Goal: Information Seeking & Learning: Learn about a topic

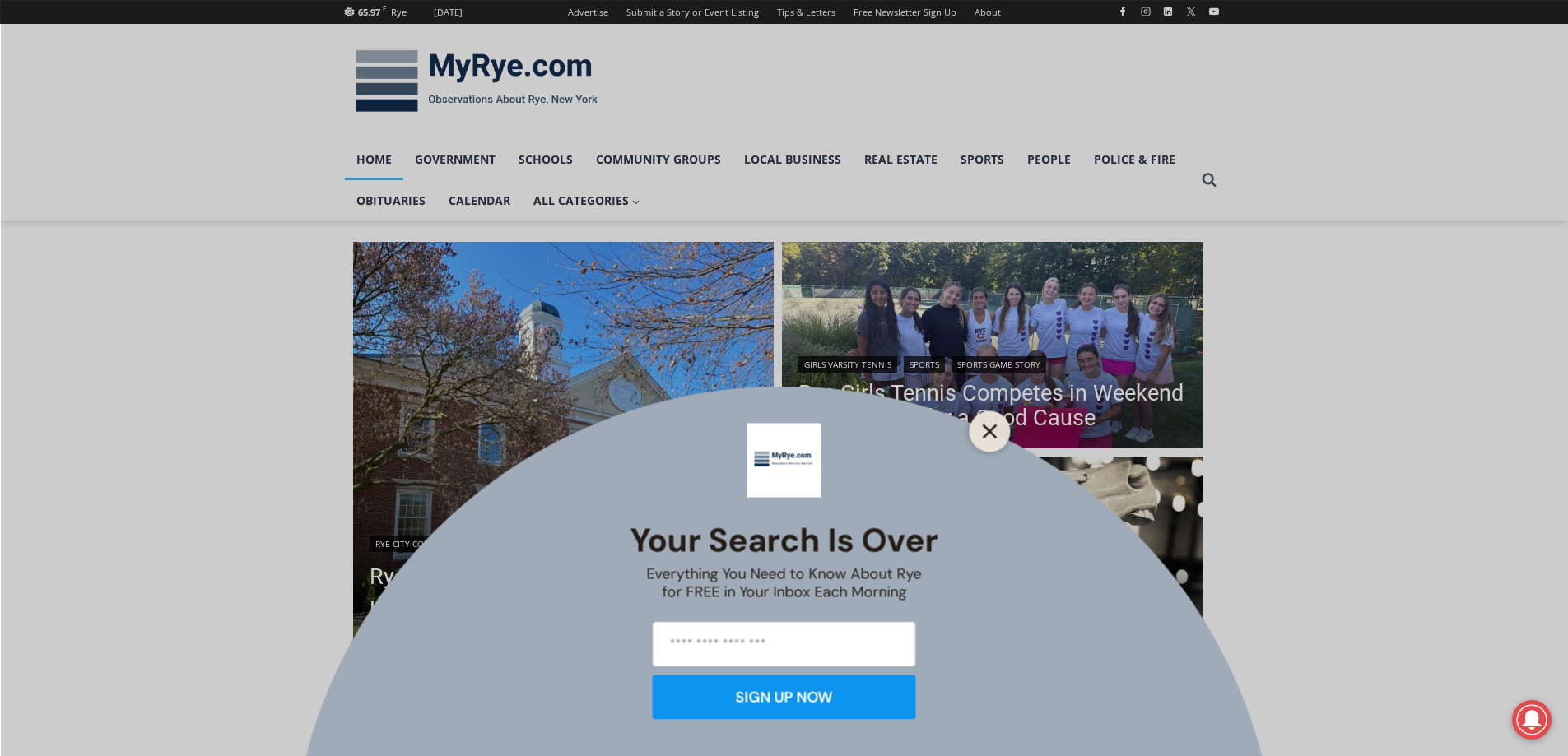
click at [990, 429] on icon "Close" at bounding box center [989, 430] width 14 height 14
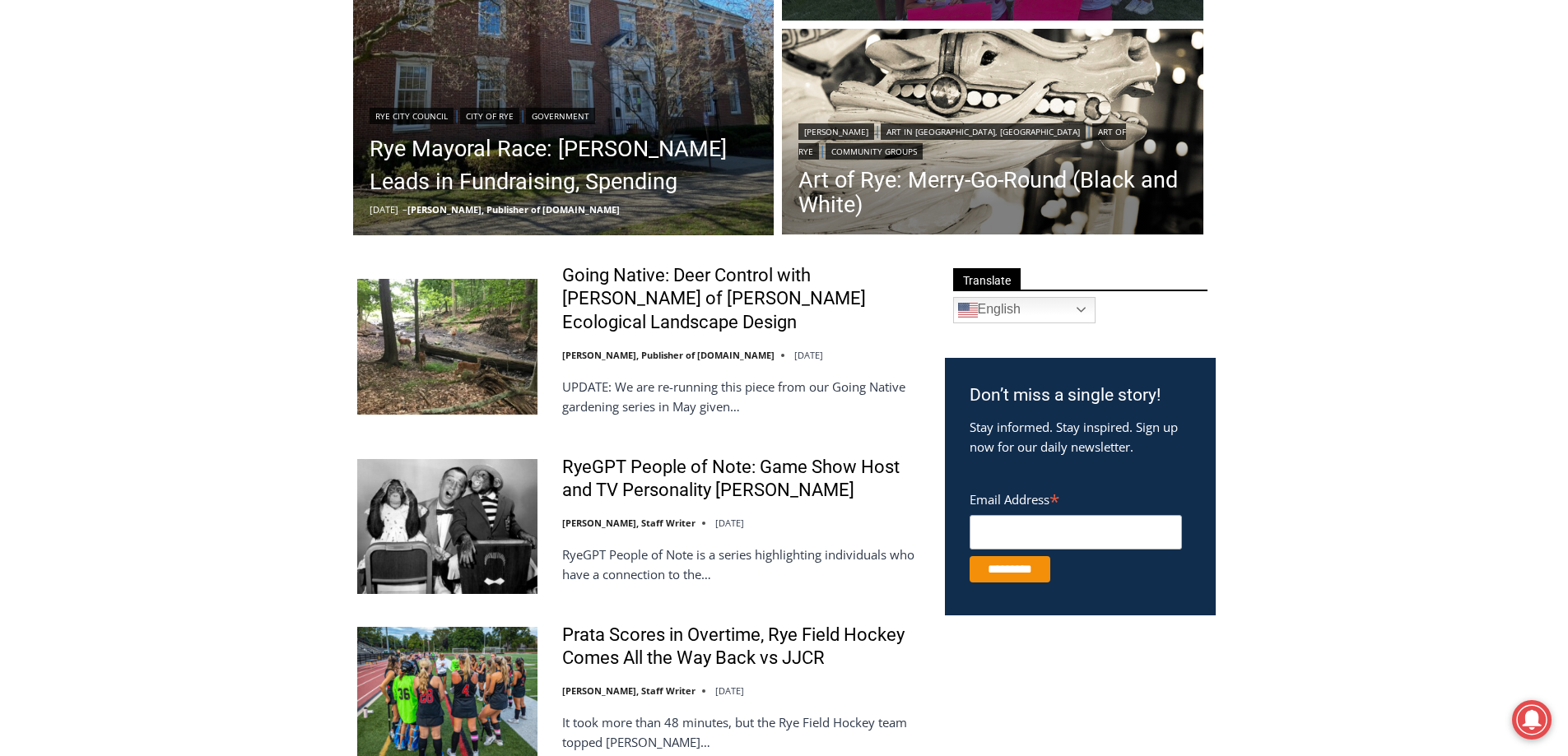
scroll to position [576, 0]
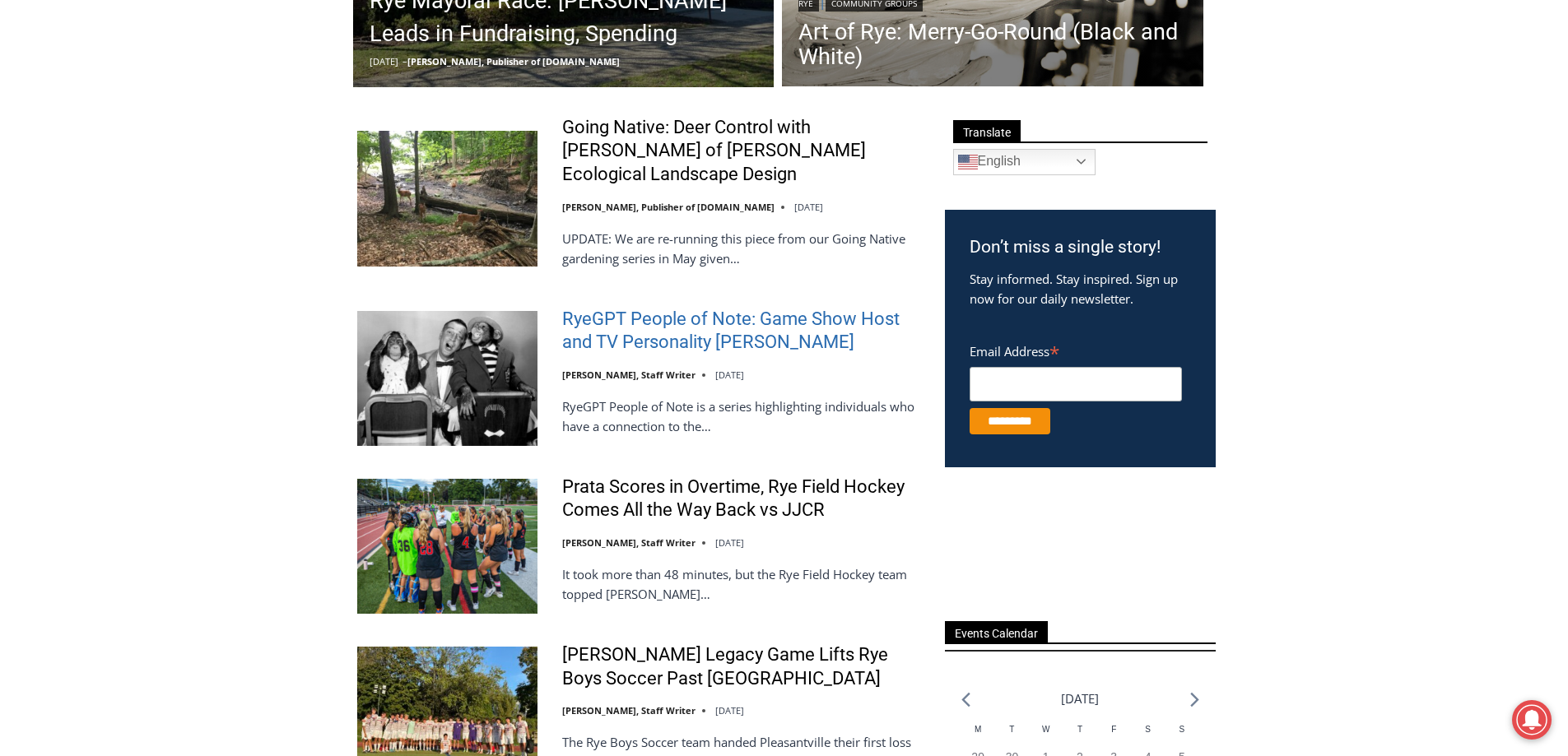
click at [700, 308] on link "RyeGPT People of Note: Game Show Host and TV Personality [PERSON_NAME]" at bounding box center [743, 331] width 362 height 47
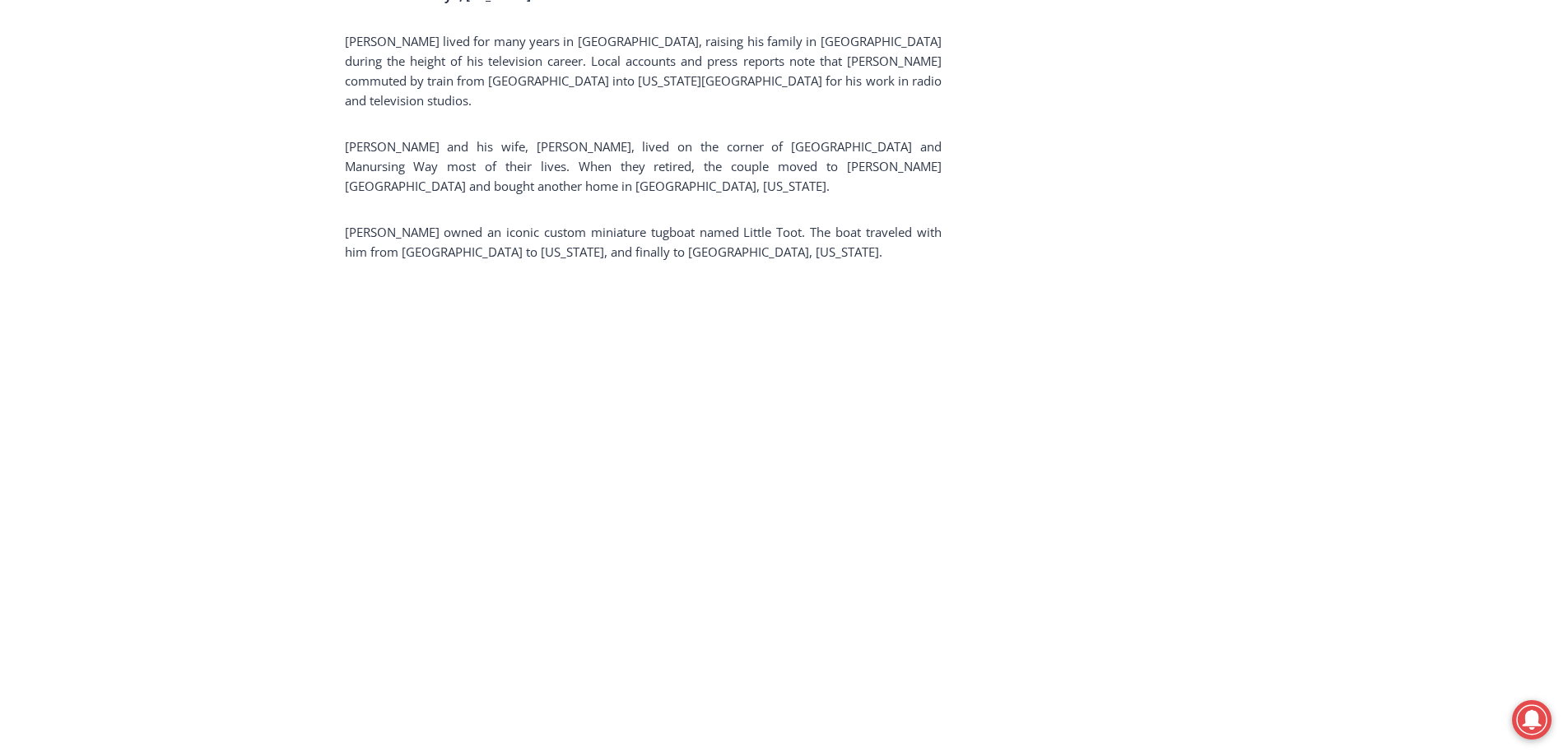
scroll to position [2056, 0]
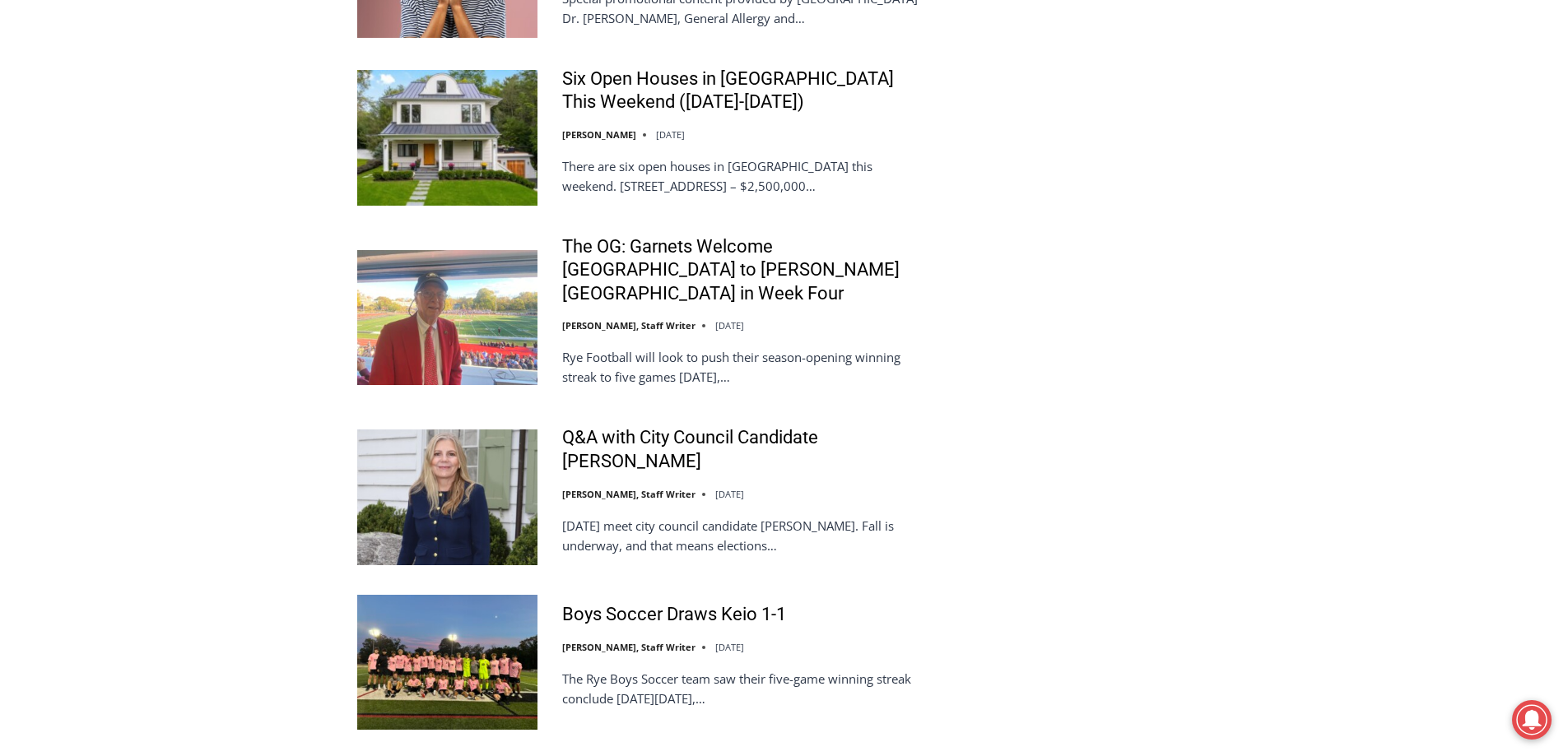
scroll to position [3044, 0]
